Goal: Information Seeking & Learning: Learn about a topic

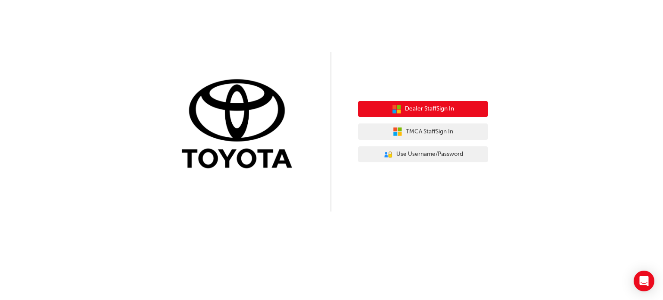
click at [444, 113] on span "Dealer Staff Sign In" at bounding box center [429, 109] width 49 height 10
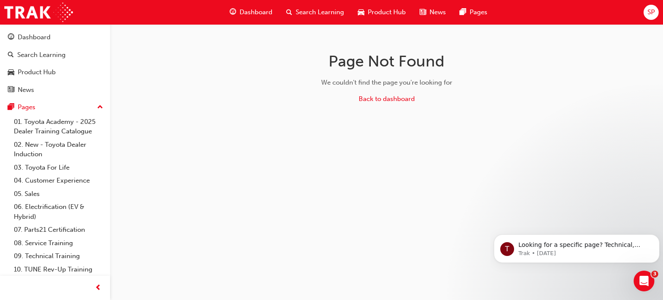
click at [257, 9] on span "Dashboard" at bounding box center [256, 12] width 33 height 10
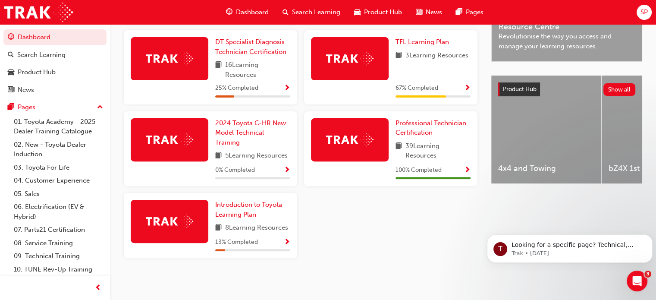
scroll to position [292, 0]
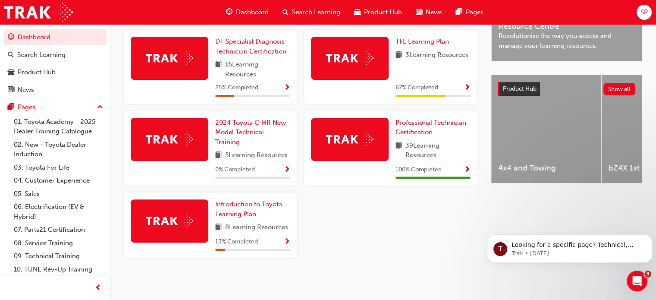
click at [177, 69] on div at bounding box center [170, 58] width 78 height 43
click at [235, 41] on span "DT Specialist Diagnosis Technician Certification" at bounding box center [250, 47] width 71 height 18
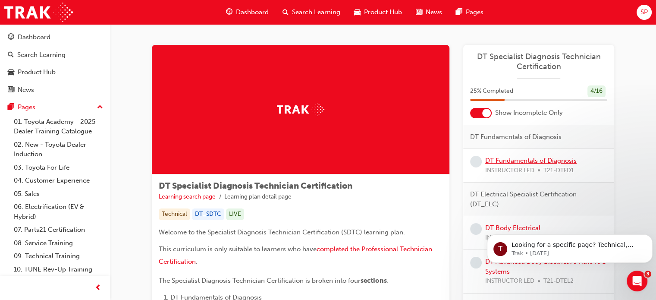
click at [518, 161] on link "DT Fundamentals of Diagnosis" at bounding box center [530, 161] width 91 height 8
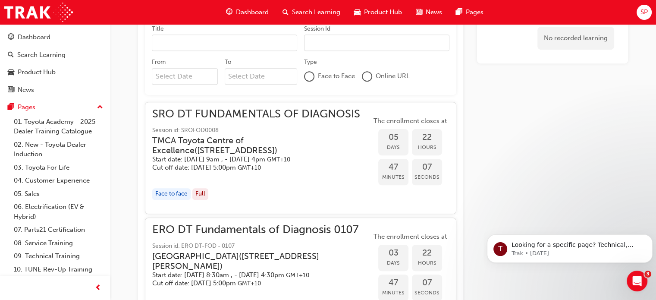
scroll to position [560, 0]
click at [228, 139] on h3 "TMCA Toyota Centre of Excellence ( [STREET_ADDRESS] )" at bounding box center [254, 146] width 205 height 20
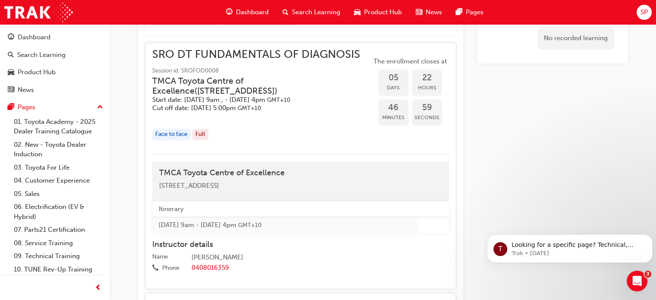
scroll to position [620, 0]
click at [250, 9] on span "Dashboard" at bounding box center [252, 12] width 33 height 10
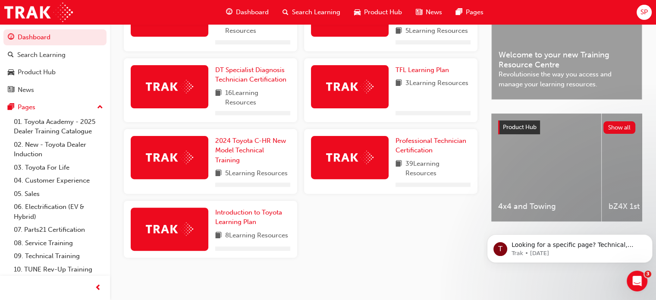
scroll to position [262, 0]
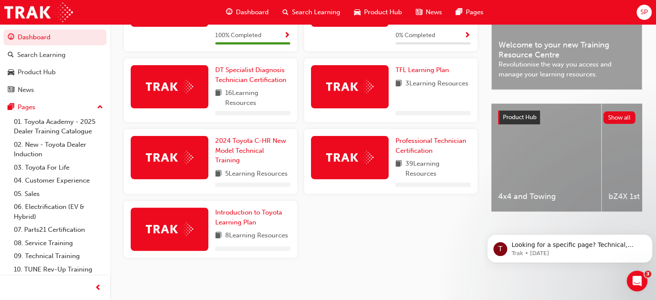
click at [302, 8] on span "Search Learning" at bounding box center [316, 12] width 48 height 10
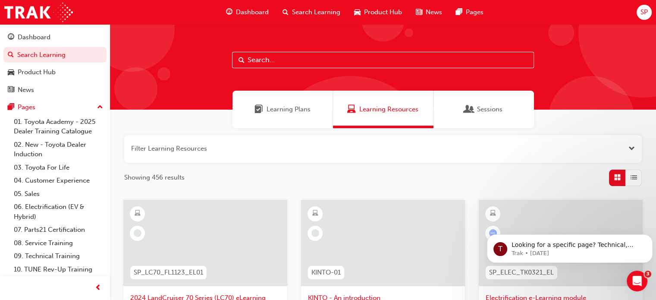
click at [246, 13] on span "Dashboard" at bounding box center [252, 12] width 33 height 10
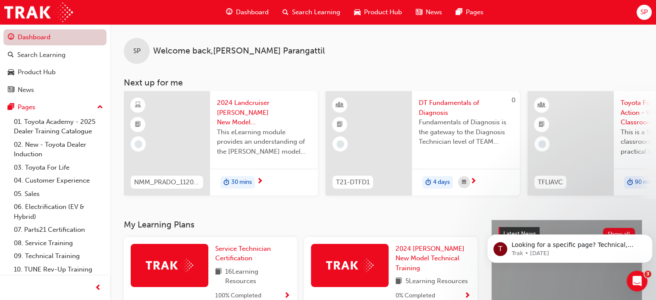
click at [46, 39] on link "Dashboard" at bounding box center [54, 37] width 103 height 16
click at [54, 245] on link "08. Service Training" at bounding box center [58, 242] width 96 height 13
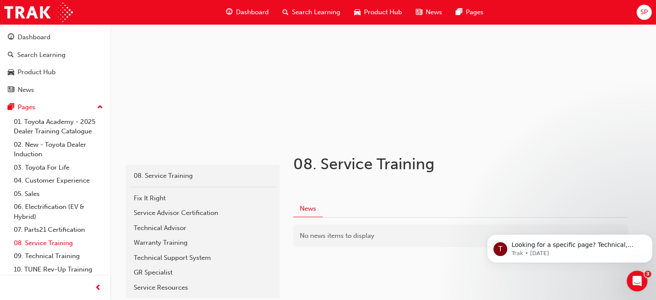
scroll to position [114, 0]
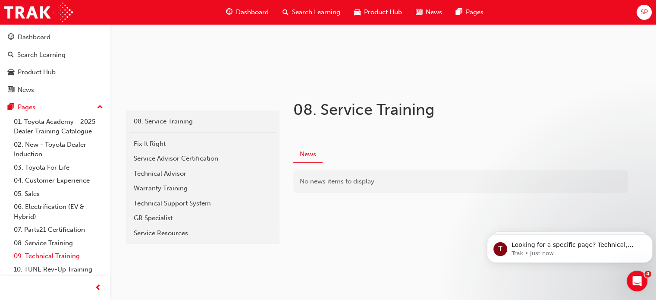
click at [38, 259] on link "09. Technical Training" at bounding box center [58, 255] width 96 height 13
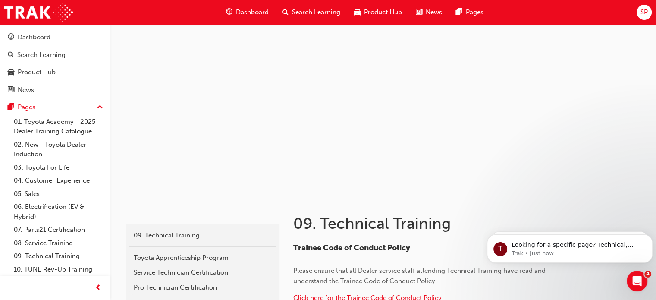
click at [255, 12] on span "Dashboard" at bounding box center [252, 12] width 33 height 10
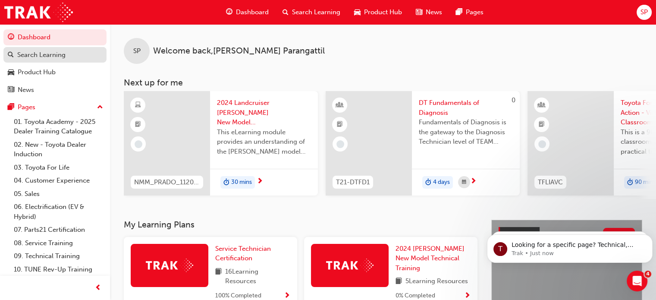
click at [46, 57] on div "Search Learning" at bounding box center [41, 55] width 48 height 10
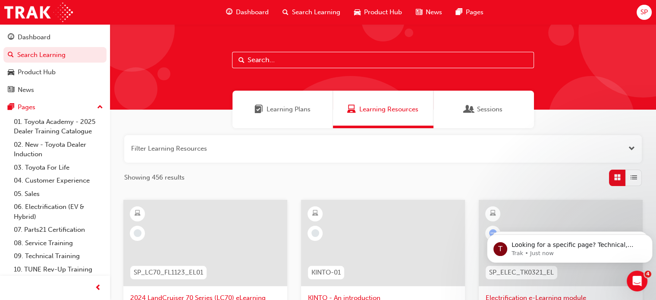
click at [245, 14] on span "Dashboard" at bounding box center [252, 12] width 33 height 10
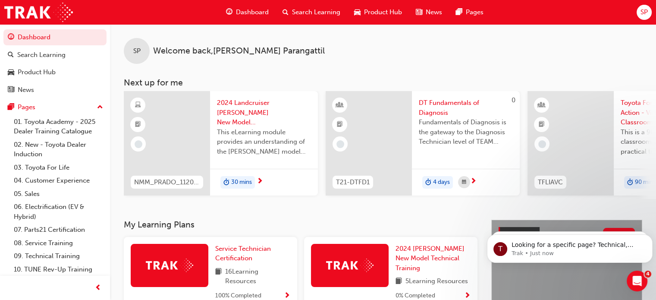
click at [252, 13] on span "Dashboard" at bounding box center [252, 12] width 33 height 10
click at [254, 12] on span "Dashboard" at bounding box center [252, 12] width 33 height 10
click at [249, 11] on span "Dashboard" at bounding box center [252, 12] width 33 height 10
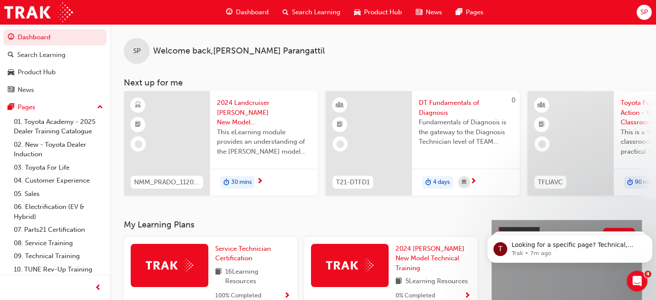
click at [249, 11] on span "Dashboard" at bounding box center [252, 12] width 33 height 10
click at [254, 13] on span "Dashboard" at bounding box center [252, 12] width 33 height 10
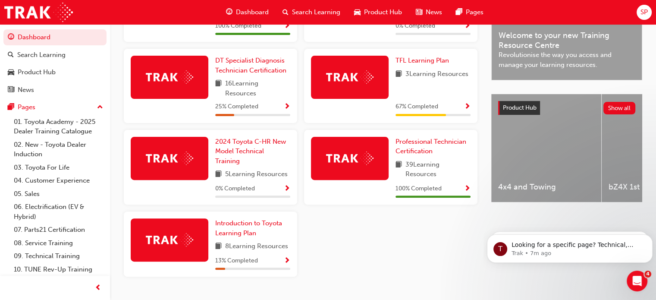
scroll to position [292, 0]
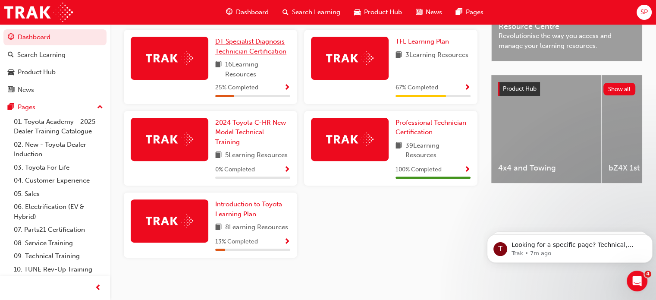
click at [241, 40] on span "DT Specialist Diagnosis Technician Certification" at bounding box center [250, 47] width 71 height 18
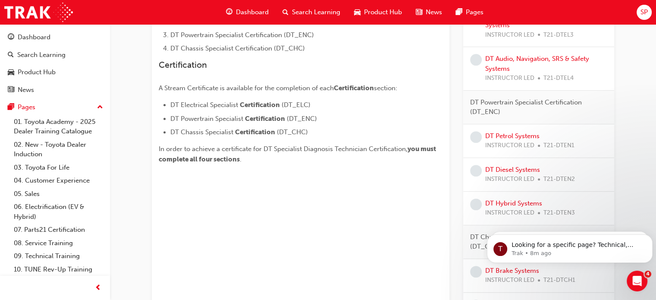
scroll to position [287, 0]
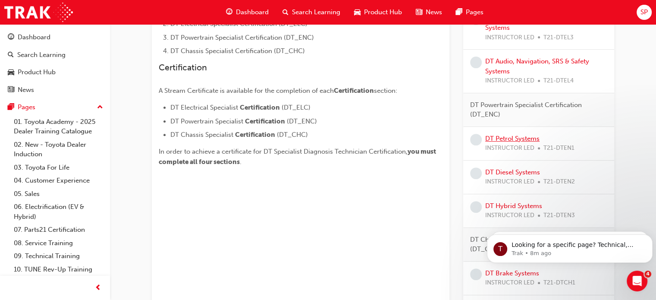
click at [508, 138] on link "DT Petrol Systems" at bounding box center [512, 139] width 54 height 8
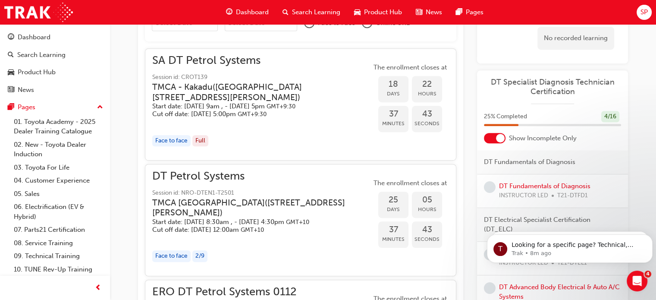
scroll to position [470, 0]
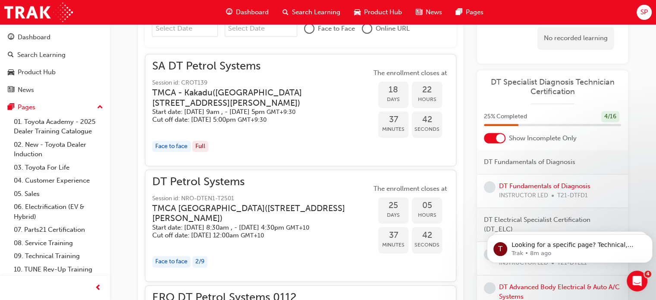
click at [362, 236] on div "TMCA Townsville ( [STREET_ADDRESS][PERSON_NAME] ) Start date: [DATE] 8:30am , -…" at bounding box center [261, 221] width 219 height 36
click at [199, 95] on h3 "TMCA - Kakadu ( [STREET_ADDRESS][PERSON_NAME] )" at bounding box center [254, 98] width 205 height 20
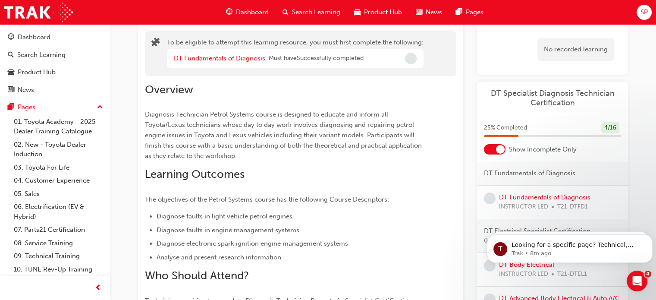
scroll to position [0, 0]
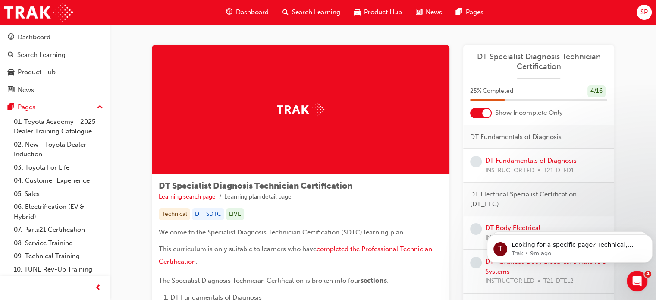
click at [649, 15] on div "SP" at bounding box center [644, 12] width 15 height 15
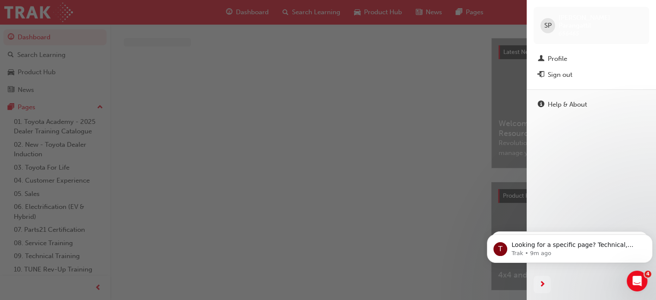
scroll to position [30, 0]
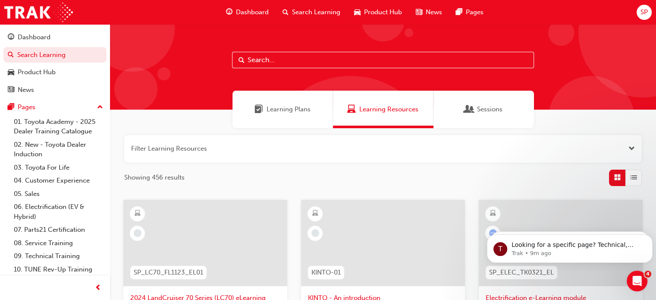
click at [244, 13] on span "Dashboard" at bounding box center [252, 12] width 33 height 10
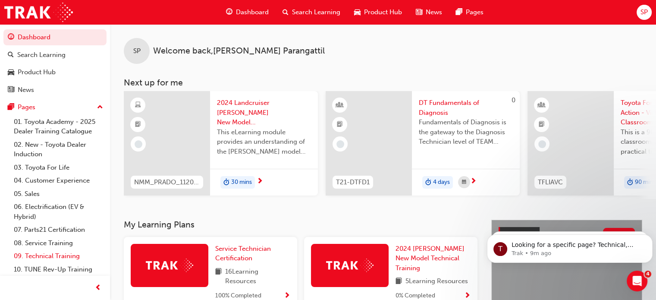
click at [44, 255] on link "09. Technical Training" at bounding box center [58, 255] width 96 height 13
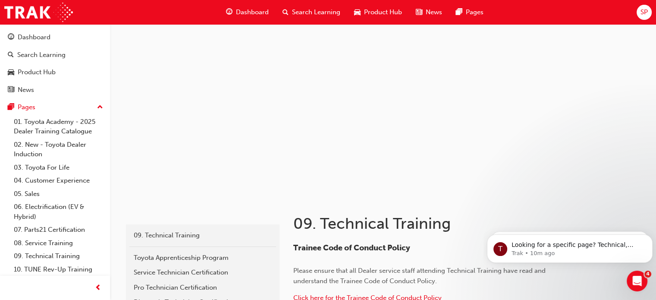
click at [251, 10] on span "Dashboard" at bounding box center [252, 12] width 33 height 10
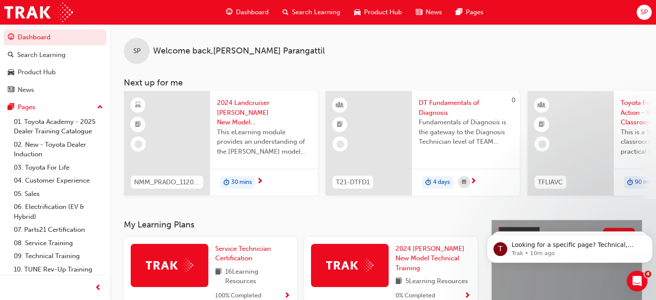
click at [117, 217] on div "SP Welcome back , Sreekanth Parangattil Next up for me NMM_PRADO_112024_MODULE_…" at bounding box center [383, 121] width 546 height 195
click at [259, 12] on span "Dashboard" at bounding box center [252, 12] width 33 height 10
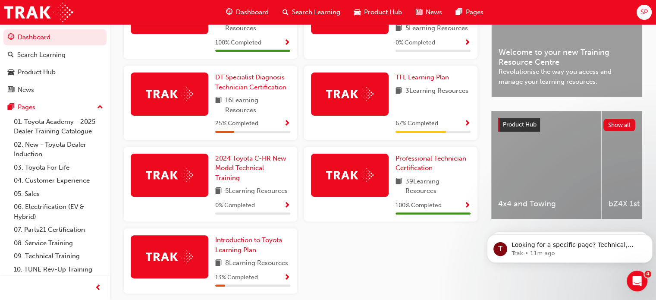
scroll to position [251, 0]
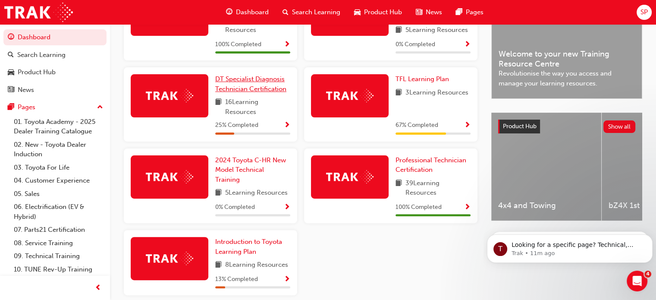
click at [238, 85] on link "DT Specialist Diagnosis Technician Certification" at bounding box center [252, 83] width 75 height 19
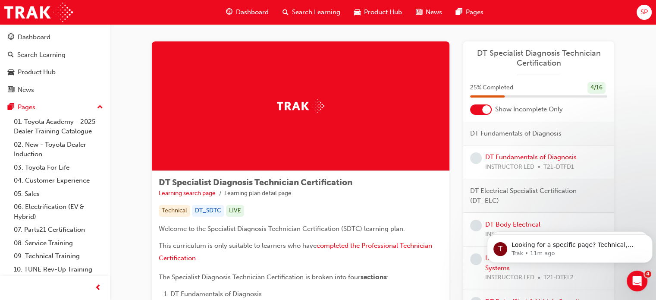
scroll to position [2, 0]
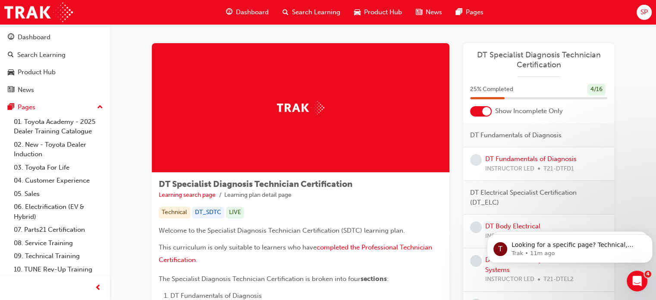
click at [543, 75] on div "DT Specialist Diagnosis Technician Certification" at bounding box center [538, 63] width 151 height 27
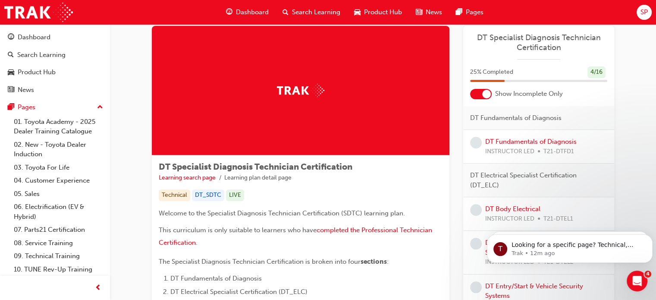
scroll to position [0, 0]
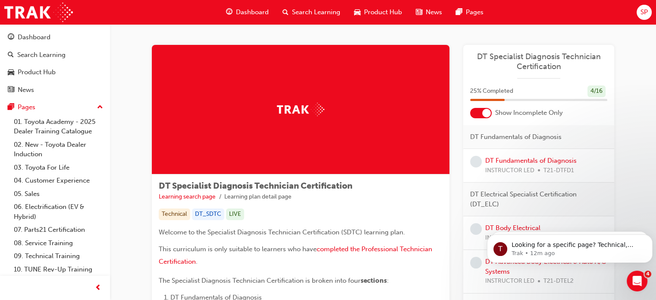
click at [247, 15] on span "Dashboard" at bounding box center [252, 12] width 33 height 10
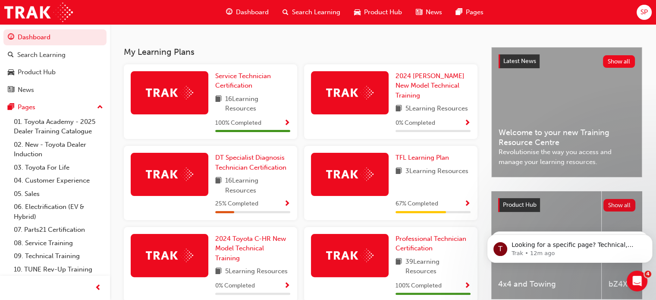
scroll to position [172, 0]
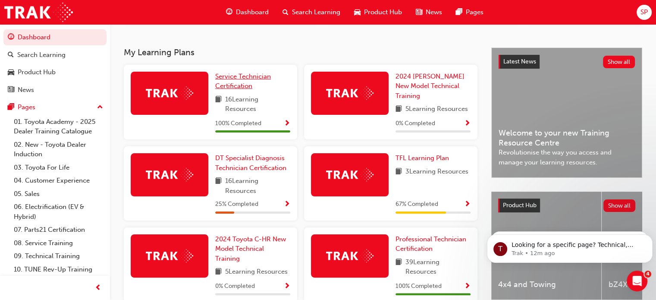
click at [233, 89] on span "Service Technician Certification" at bounding box center [243, 82] width 56 height 18
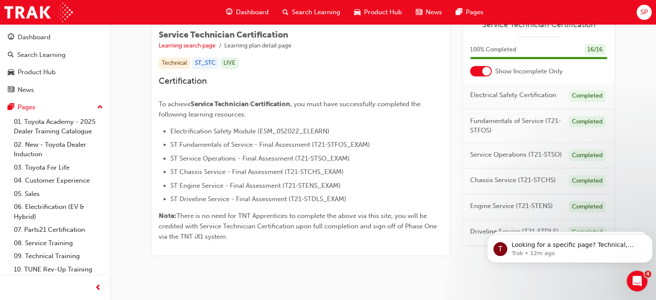
scroll to position [169, 0]
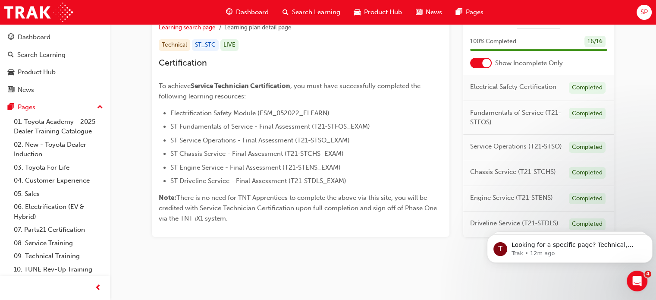
click at [511, 143] on span "Service Operations (T21-STSO)" at bounding box center [516, 146] width 92 height 10
click at [523, 136] on div "Service Operations (T21-STSO) Completed" at bounding box center [538, 147] width 151 height 26
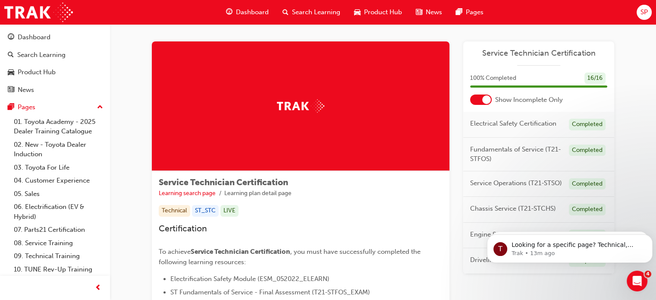
scroll to position [0, 0]
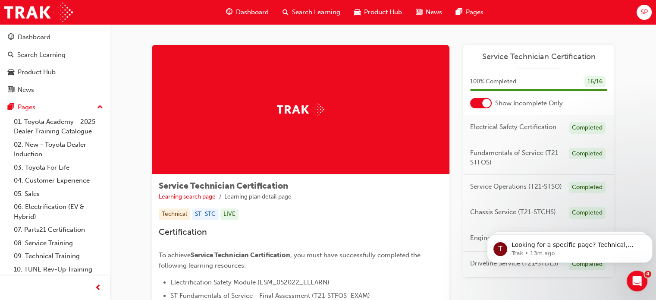
click at [250, 10] on span "Dashboard" at bounding box center [252, 12] width 33 height 10
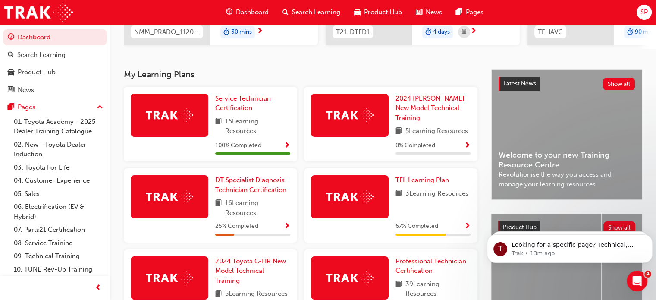
click at [312, 13] on span "Search Learning" at bounding box center [316, 12] width 48 height 10
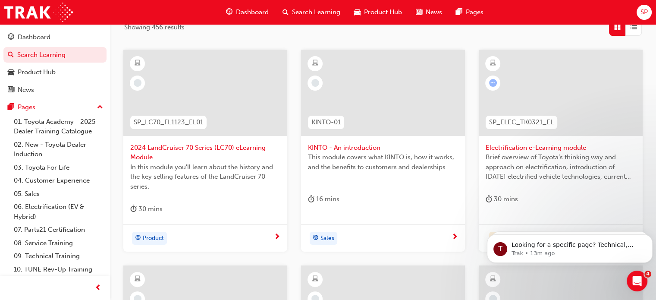
click at [313, 16] on span "Search Learning" at bounding box center [316, 12] width 48 height 10
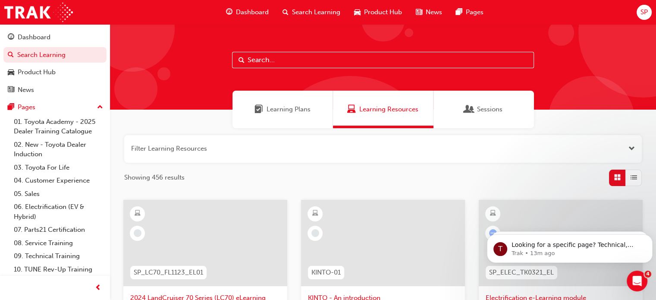
click at [313, 64] on input "text" at bounding box center [383, 60] width 302 height 16
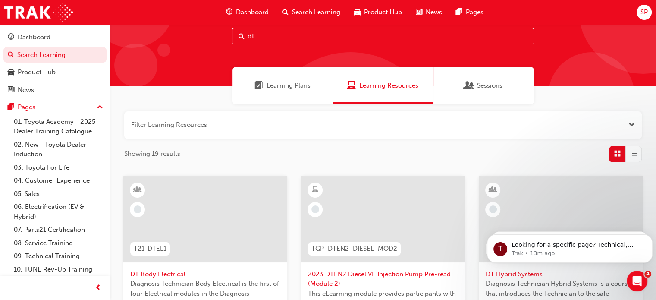
scroll to position [15, 0]
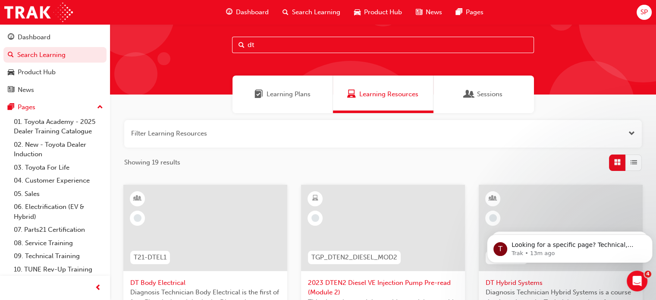
click at [292, 95] on span "Learning Plans" at bounding box center [289, 94] width 44 height 10
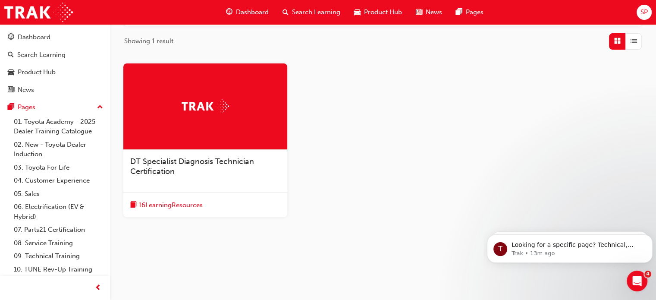
scroll to position [137, 0]
click at [189, 203] on span "16 Learning Resources" at bounding box center [171, 205] width 64 height 10
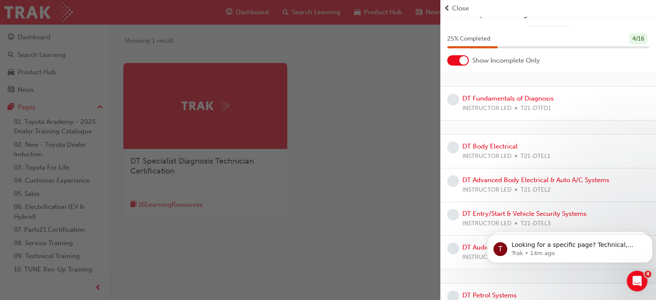
scroll to position [0, 0]
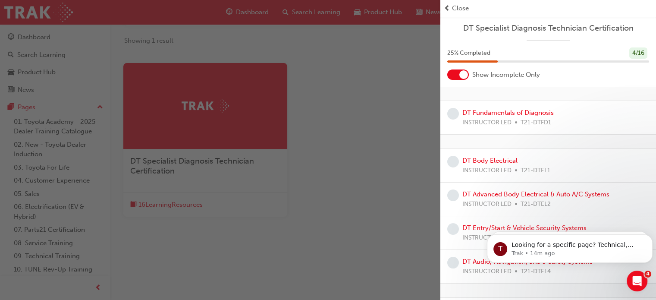
click at [453, 10] on span "Close" at bounding box center [460, 8] width 17 height 10
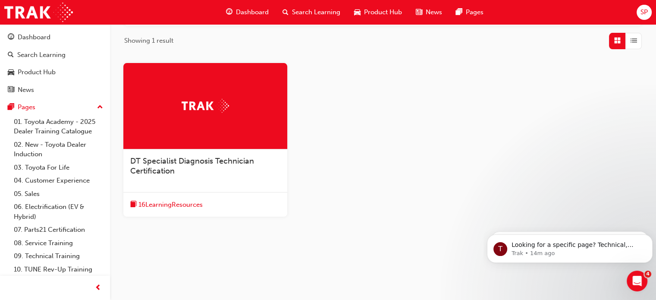
click at [316, 17] on div "Search Learning" at bounding box center [312, 12] width 72 height 18
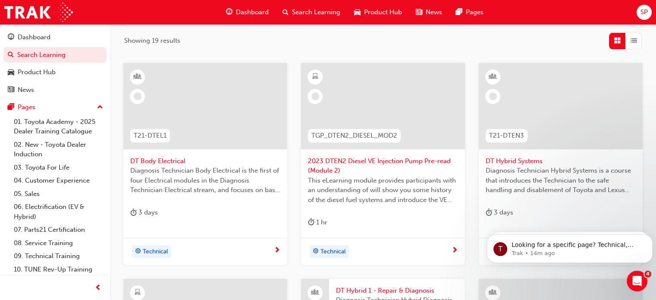
click at [312, 17] on span "Search Learning" at bounding box center [316, 12] width 48 height 10
click at [307, 12] on span "Search Learning" at bounding box center [316, 12] width 48 height 10
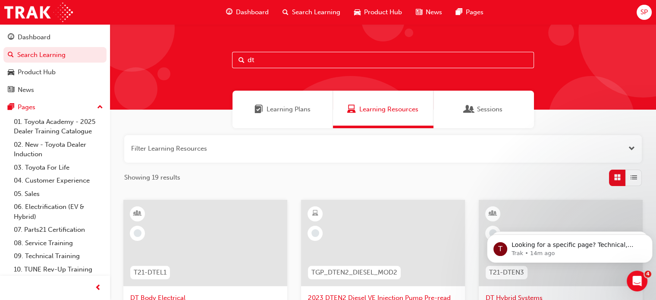
click at [289, 59] on input "dt" at bounding box center [383, 60] width 302 height 16
click at [322, 63] on input "dt" at bounding box center [383, 60] width 302 height 16
type input "dt"
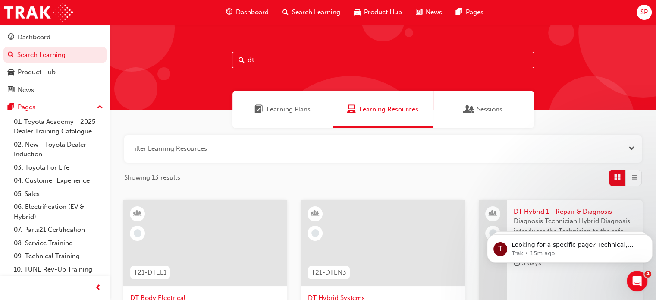
click at [252, 14] on span "Dashboard" at bounding box center [252, 12] width 33 height 10
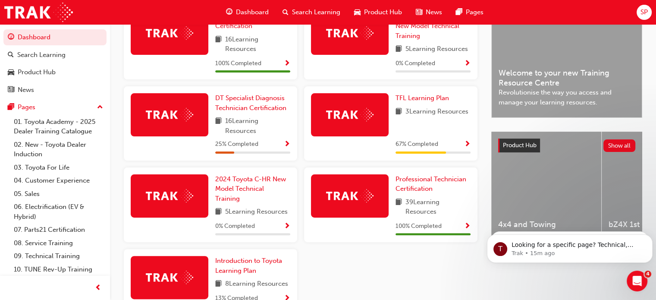
scroll to position [244, 0]
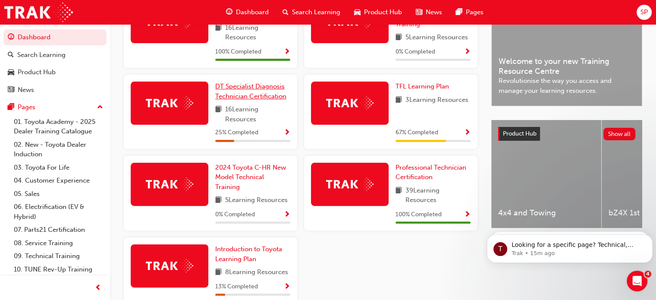
click at [250, 100] on span "DT Specialist Diagnosis Technician Certification" at bounding box center [250, 91] width 71 height 18
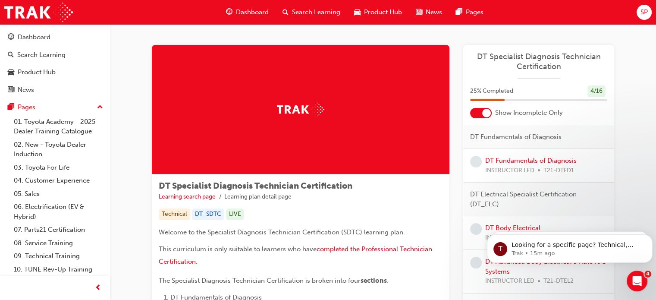
click at [482, 115] on div at bounding box center [481, 113] width 22 height 10
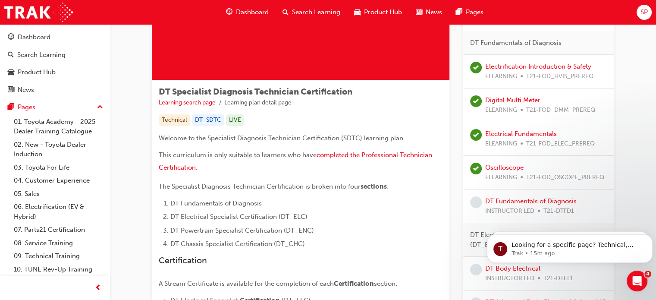
scroll to position [102, 0]
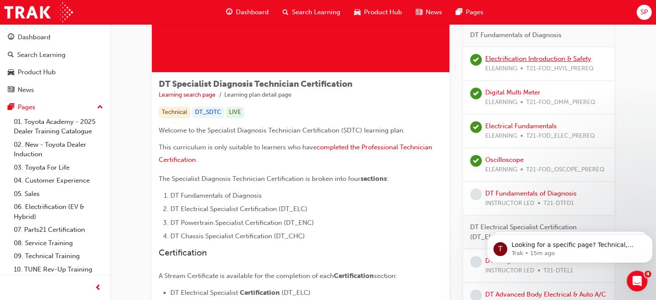
click at [543, 58] on link "Electrification Introduction & Safety" at bounding box center [538, 59] width 106 height 8
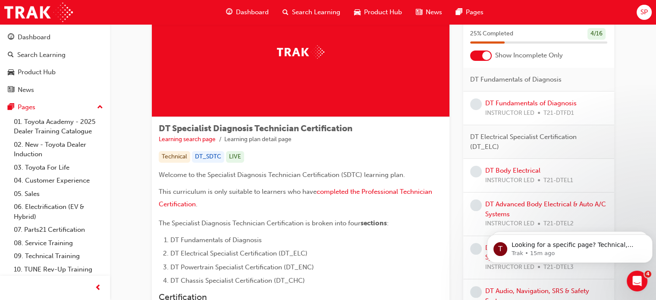
scroll to position [62, 0]
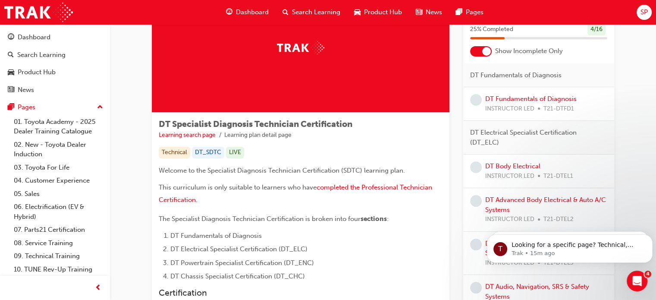
click at [490, 53] on div at bounding box center [486, 51] width 9 height 9
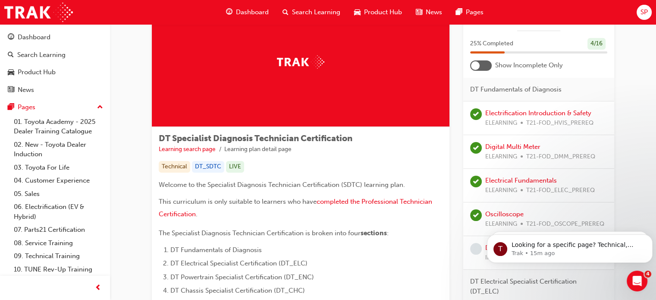
scroll to position [43, 0]
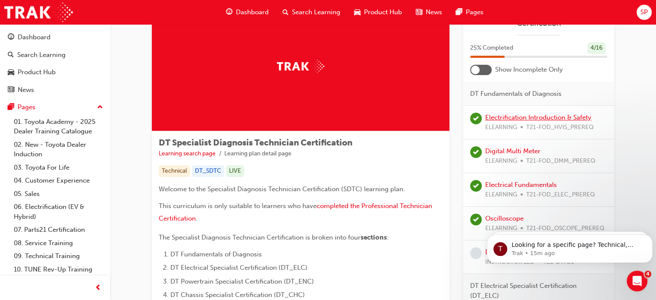
click at [560, 120] on link "Electrification Introduction & Safety" at bounding box center [538, 117] width 106 height 8
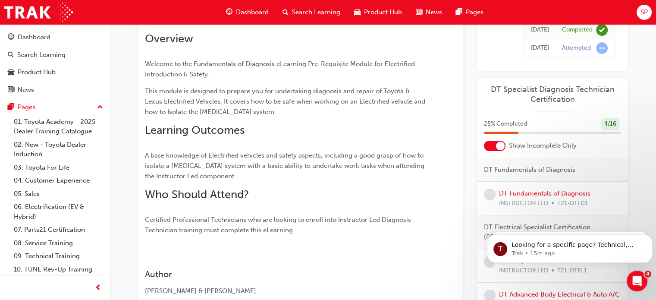
scroll to position [93, 0]
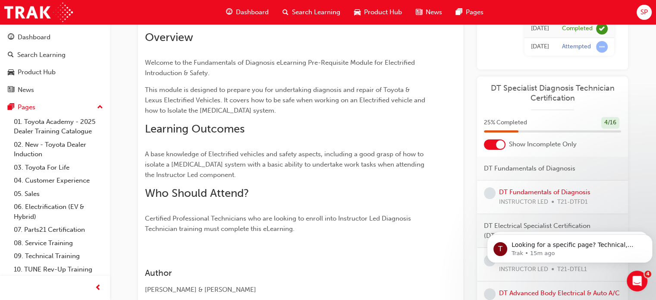
click at [497, 148] on div at bounding box center [495, 144] width 22 height 10
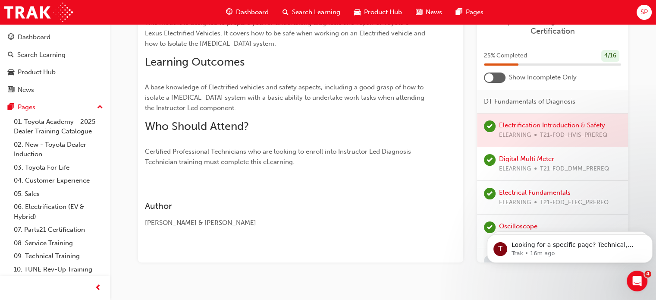
scroll to position [171, 0]
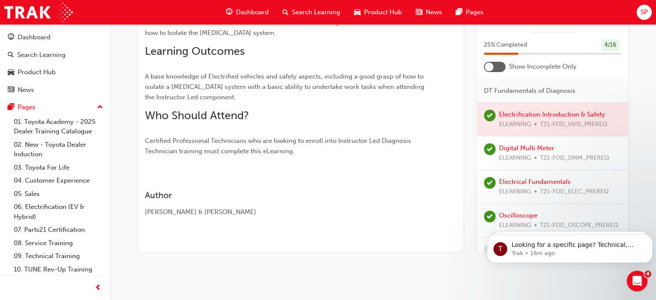
click at [571, 111] on div at bounding box center [552, 119] width 151 height 33
click at [527, 113] on div at bounding box center [552, 119] width 151 height 33
click at [497, 114] on div at bounding box center [552, 119] width 151 height 33
click at [547, 117] on div at bounding box center [552, 119] width 151 height 33
click at [589, 111] on div at bounding box center [552, 119] width 151 height 33
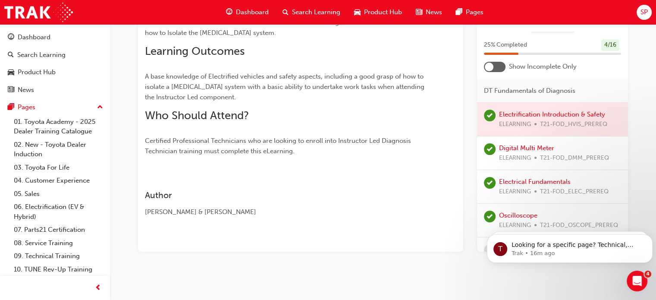
click at [595, 112] on div at bounding box center [552, 119] width 151 height 33
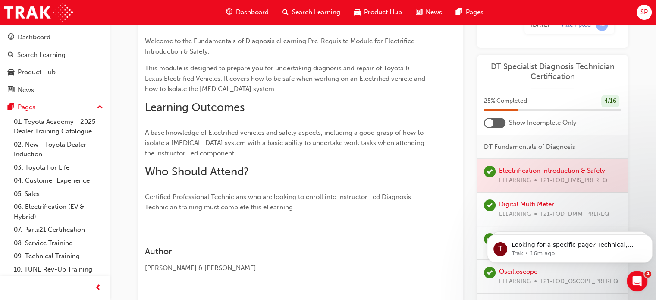
scroll to position [114, 0]
click at [494, 124] on div at bounding box center [495, 124] width 22 height 10
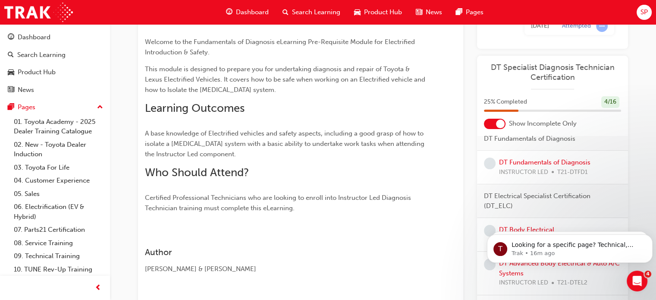
scroll to position [0, 0]
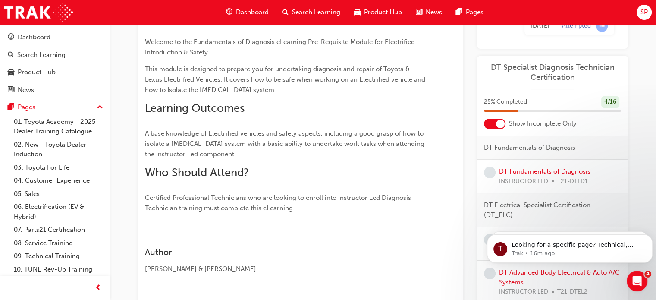
click at [495, 126] on div at bounding box center [495, 124] width 22 height 10
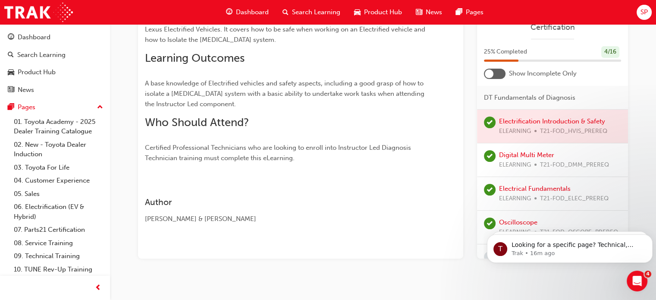
scroll to position [168, 0]
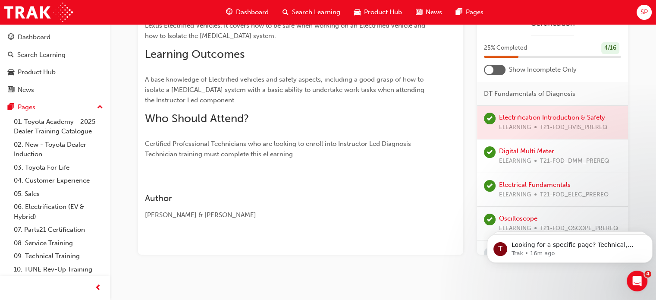
click at [533, 124] on div at bounding box center [552, 122] width 151 height 33
click at [564, 119] on div at bounding box center [552, 122] width 151 height 33
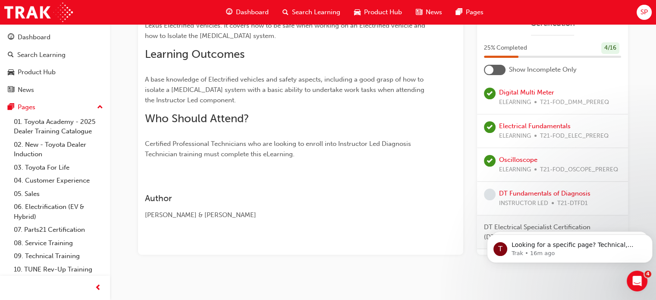
scroll to position [60, 0]
click at [527, 154] on link "Oscilloscope" at bounding box center [518, 158] width 38 height 8
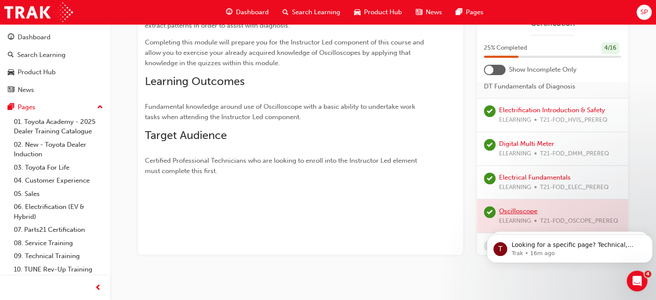
scroll to position [6, 0]
click at [553, 107] on link "Electrification Introduction & Safety" at bounding box center [552, 111] width 106 height 8
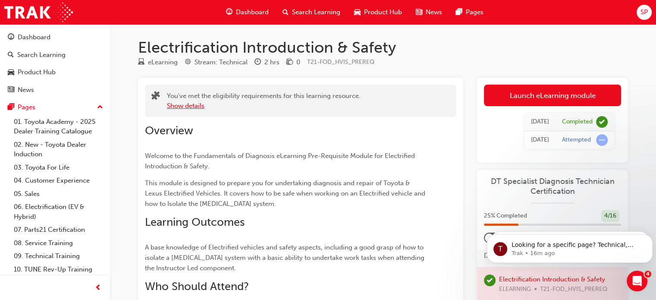
click at [192, 107] on button "Show details" at bounding box center [186, 106] width 38 height 10
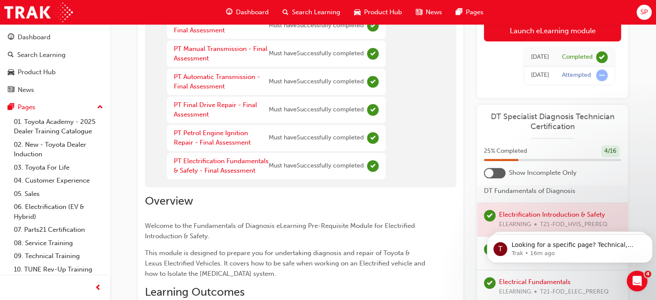
scroll to position [287, 0]
click at [547, 61] on div "Sun 11 May 2025" at bounding box center [540, 57] width 18 height 10
click at [585, 60] on div "Completed" at bounding box center [577, 57] width 31 height 8
click at [608, 56] on span "learningRecordVerb_COMPLETE-icon" at bounding box center [602, 57] width 12 height 12
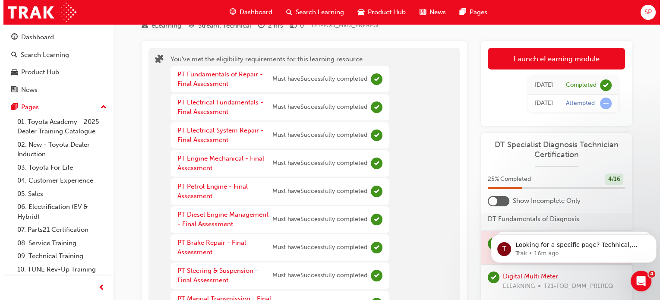
scroll to position [0, 0]
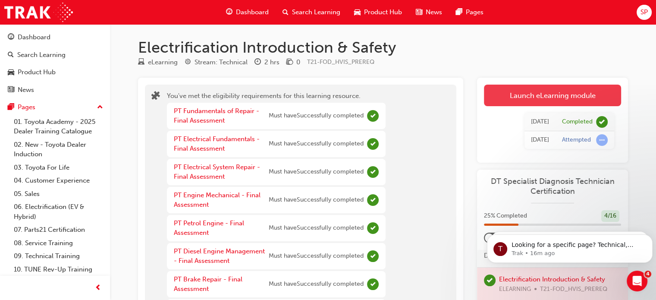
click at [572, 95] on link "Launch eLearning module" at bounding box center [552, 96] width 137 height 22
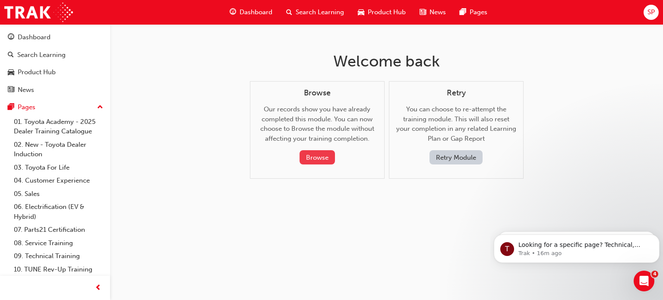
click at [319, 158] on button "Browse" at bounding box center [316, 157] width 35 height 14
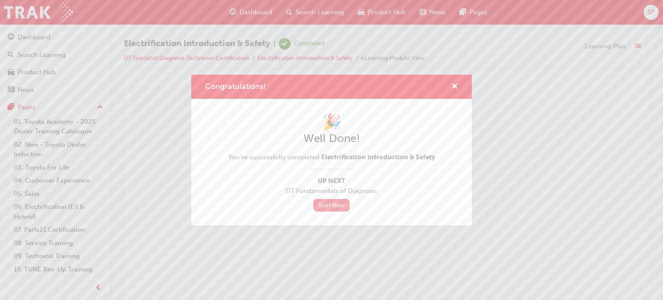
click at [332, 207] on link "Start Now" at bounding box center [331, 205] width 36 height 13
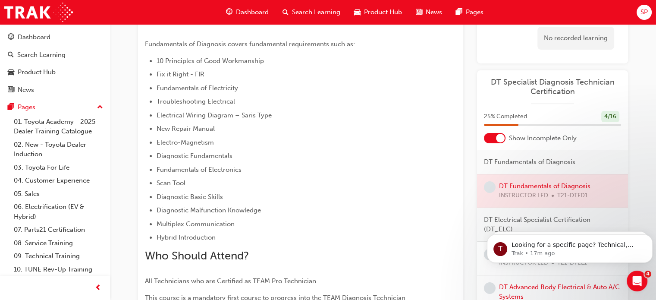
scroll to position [145, 0]
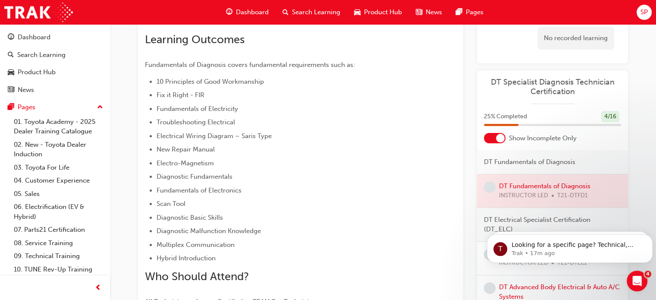
click at [494, 140] on div at bounding box center [495, 138] width 22 height 10
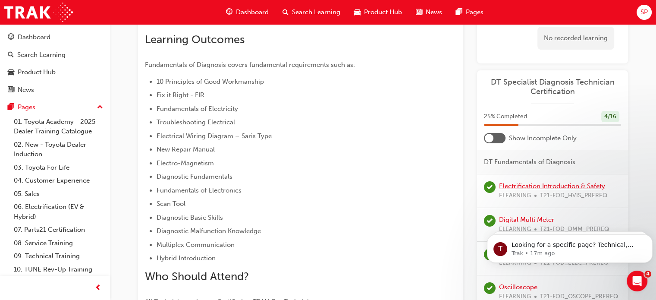
click at [549, 186] on link "Electrification Introduction & Safety" at bounding box center [552, 186] width 106 height 8
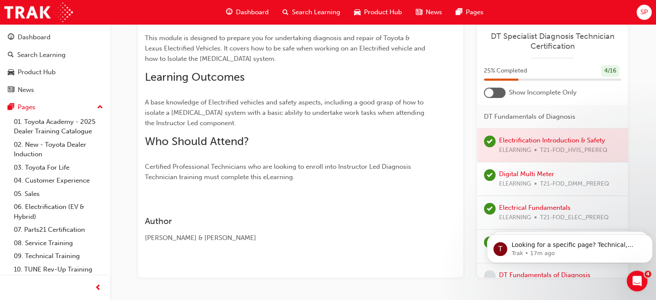
click at [496, 97] on div at bounding box center [495, 93] width 22 height 10
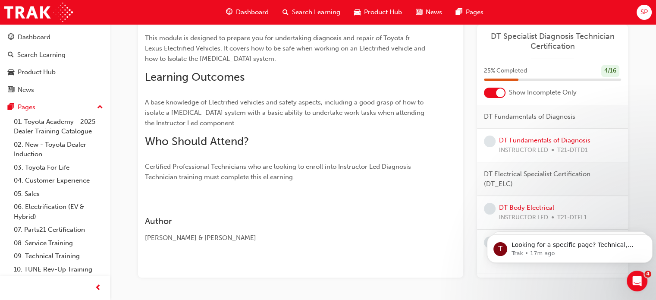
click at [497, 95] on div at bounding box center [500, 92] width 9 height 9
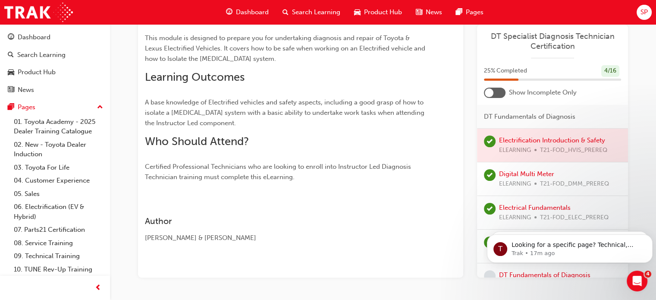
click at [498, 146] on div at bounding box center [552, 145] width 151 height 33
click at [540, 140] on div at bounding box center [552, 145] width 151 height 33
click at [541, 144] on div at bounding box center [552, 145] width 151 height 33
click at [580, 143] on div at bounding box center [552, 145] width 151 height 33
click at [548, 145] on div at bounding box center [552, 145] width 151 height 33
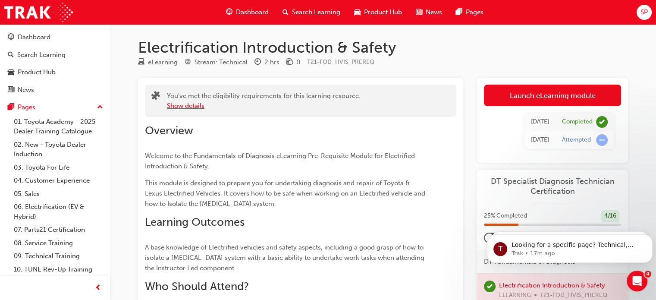
click at [188, 104] on button "Show details" at bounding box center [186, 106] width 38 height 10
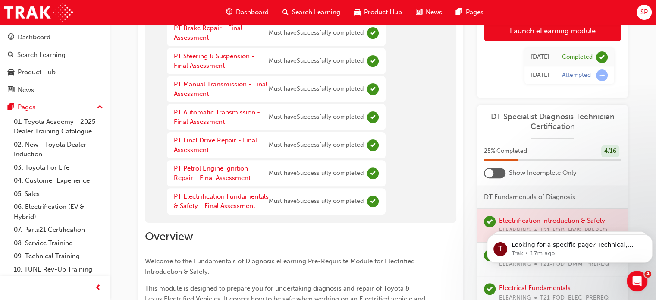
scroll to position [252, 0]
click at [228, 197] on link "PT Electrification Fundamentals & Safety - Final Assessment" at bounding box center [221, 201] width 95 height 18
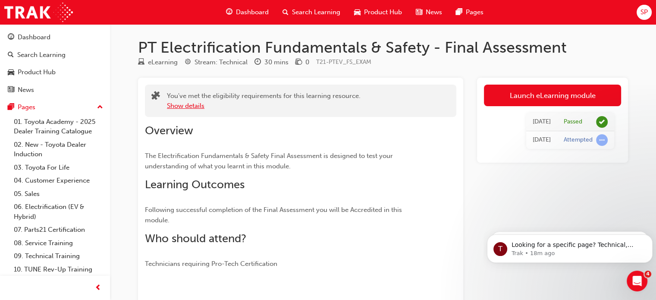
click at [190, 109] on button "Show details" at bounding box center [186, 106] width 38 height 10
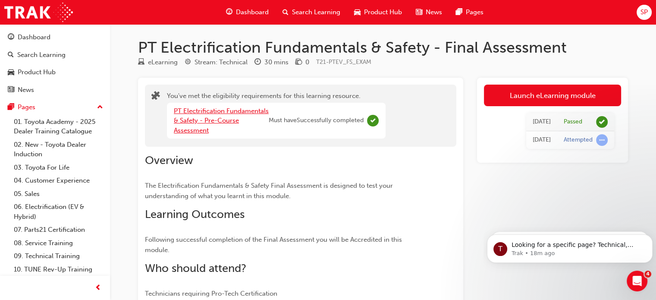
click at [193, 123] on link "PT Electrification Fundamentals & Safety - Pre-Course Assessment" at bounding box center [221, 120] width 95 height 27
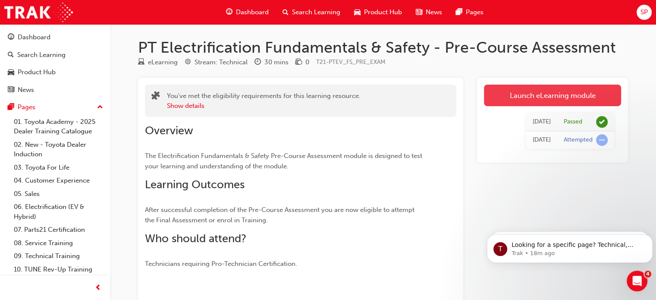
click at [589, 100] on link "Launch eLearning module" at bounding box center [552, 96] width 137 height 22
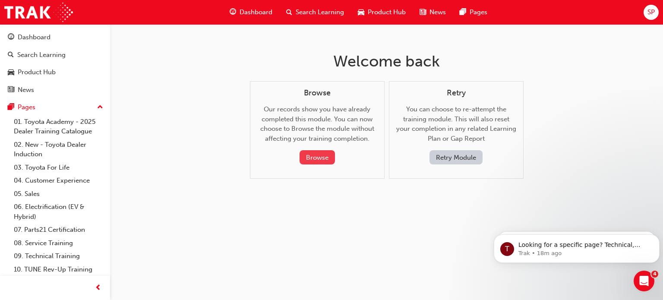
click at [323, 162] on button "Browse" at bounding box center [316, 157] width 35 height 14
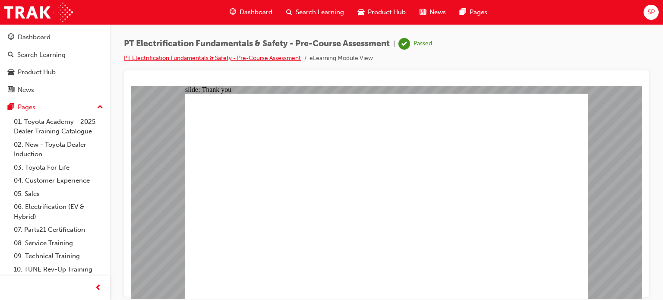
click at [256, 60] on link "PT Electrification Fundamentals & Safety - Pre-Course Assessment" at bounding box center [212, 57] width 177 height 7
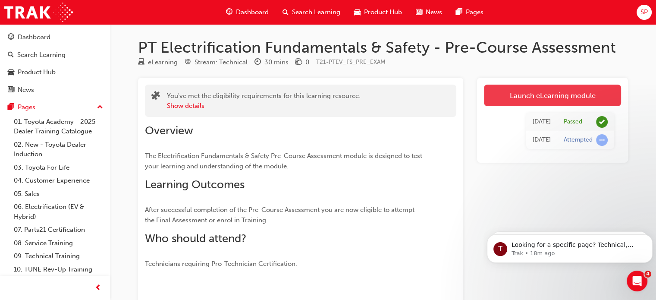
click at [567, 95] on link "Launch eLearning module" at bounding box center [552, 96] width 137 height 22
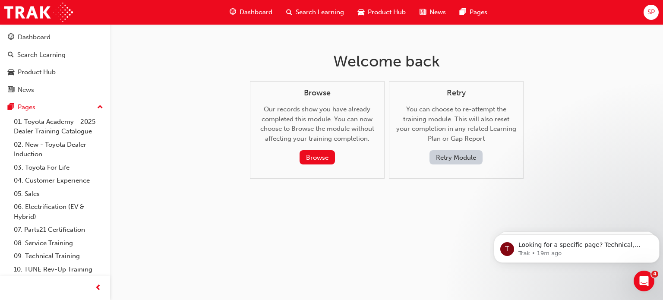
click at [261, 17] on div "Dashboard" at bounding box center [251, 12] width 57 height 18
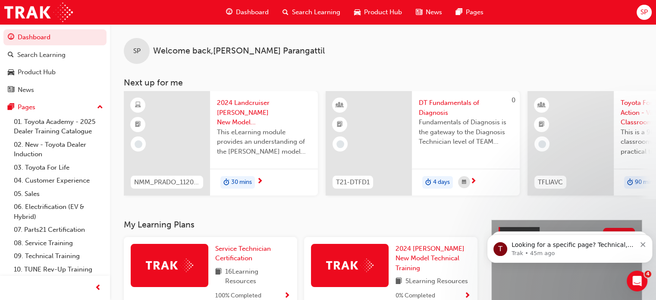
click at [640, 16] on div "SP" at bounding box center [644, 12] width 15 height 15
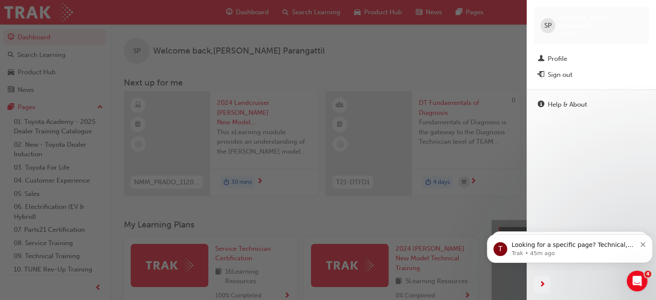
click at [572, 70] on div "Sign out" at bounding box center [560, 75] width 25 height 10
